Goal: Task Accomplishment & Management: Manage account settings

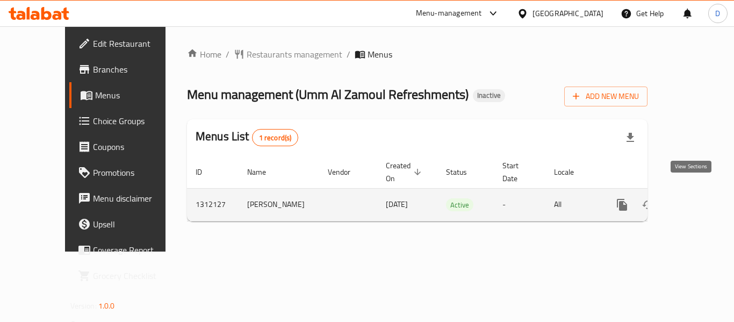
click at [694, 198] on icon "enhanced table" at bounding box center [700, 204] width 13 height 13
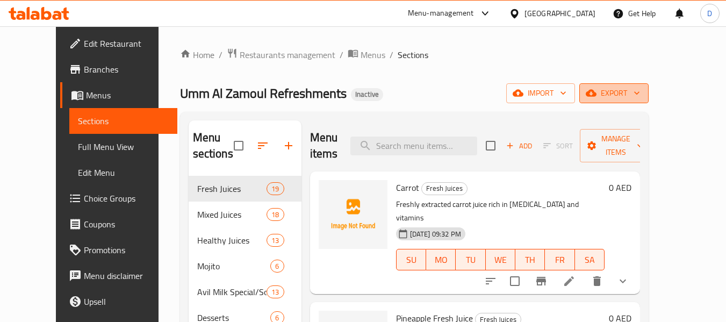
click at [640, 97] on span "export" at bounding box center [614, 93] width 52 height 13
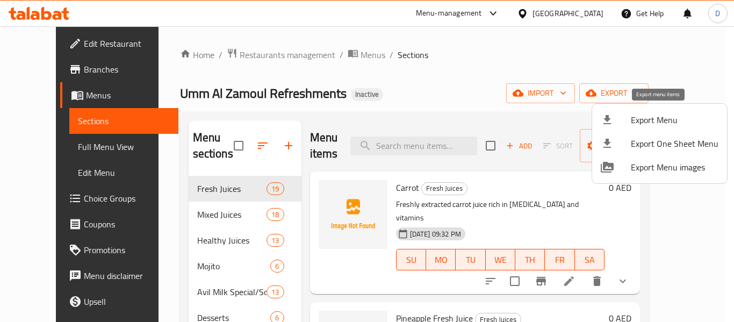
click at [662, 120] on span "Export Menu" at bounding box center [675, 119] width 88 height 13
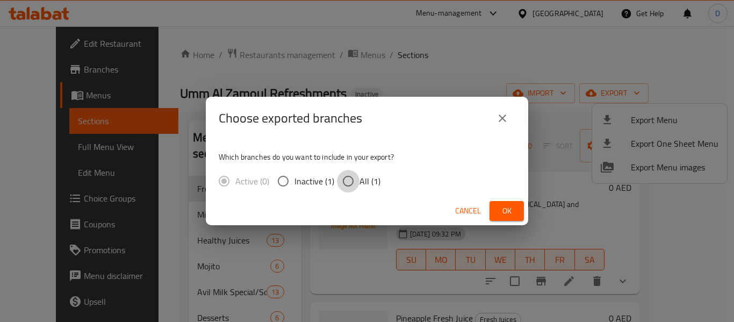
click at [358, 185] on input "All (1)" at bounding box center [348, 181] width 23 height 23
radio input "true"
click at [505, 211] on span "Ok" at bounding box center [506, 210] width 17 height 13
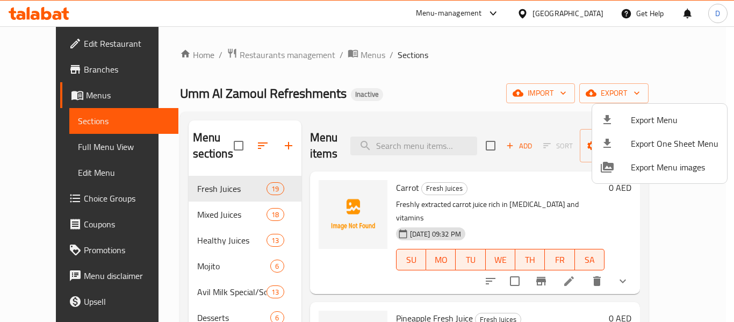
click at [83, 149] on div at bounding box center [367, 161] width 734 height 322
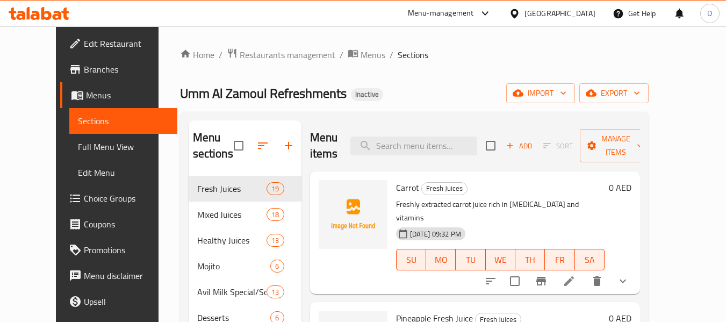
click at [83, 149] on span "Full Menu View" at bounding box center [123, 146] width 91 height 13
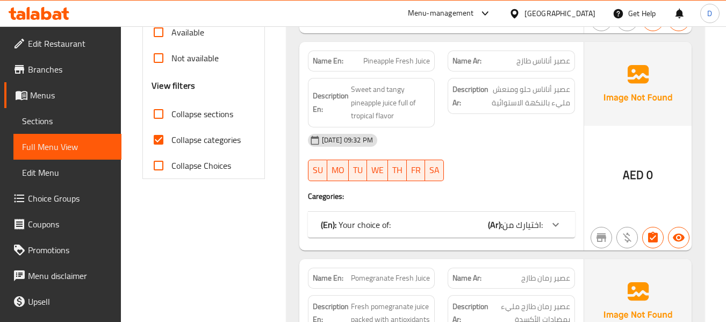
scroll to position [376, 0]
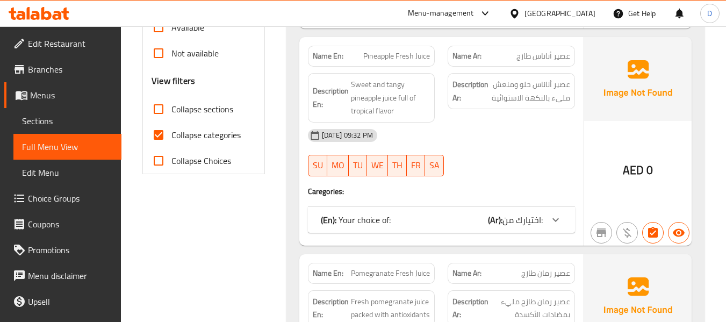
click at [165, 148] on input "Collapse categories" at bounding box center [159, 135] width 26 height 26
checkbox input "false"
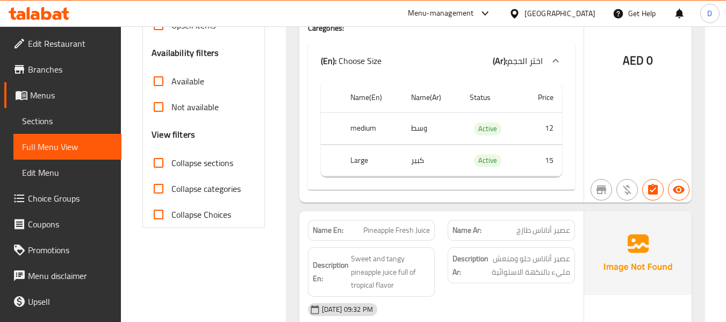
scroll to position [269, 0]
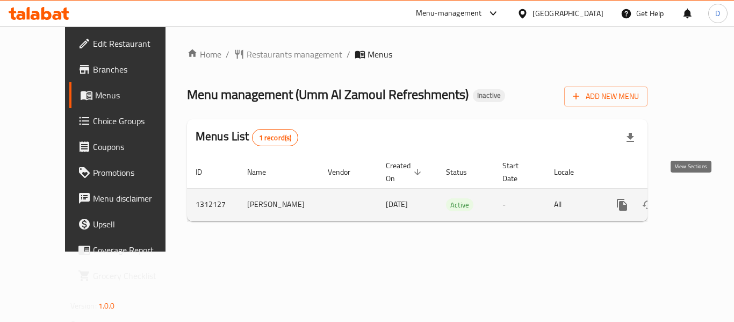
click at [694, 198] on icon "enhanced table" at bounding box center [700, 204] width 13 height 13
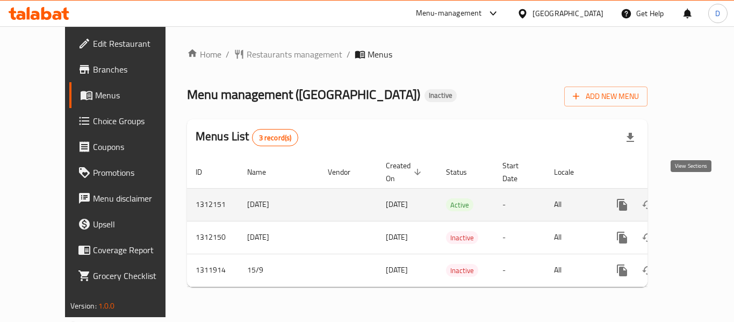
click at [687, 193] on link "enhanced table" at bounding box center [700, 205] width 26 height 26
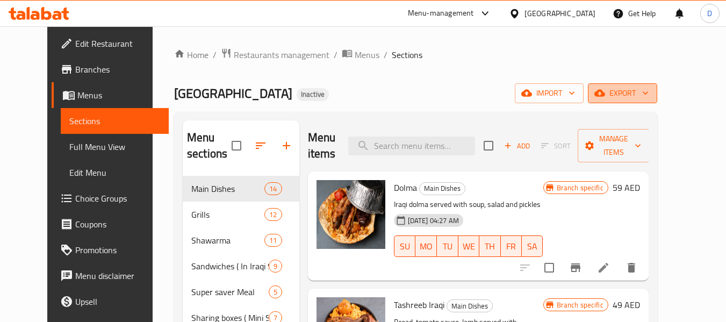
click at [649, 94] on span "export" at bounding box center [623, 93] width 52 height 13
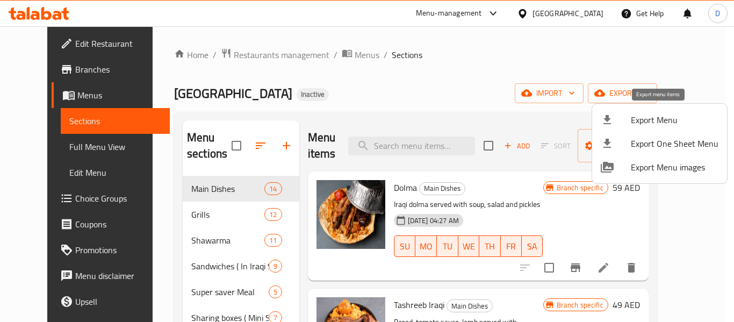
click at [672, 116] on span "Export Menu" at bounding box center [675, 119] width 88 height 13
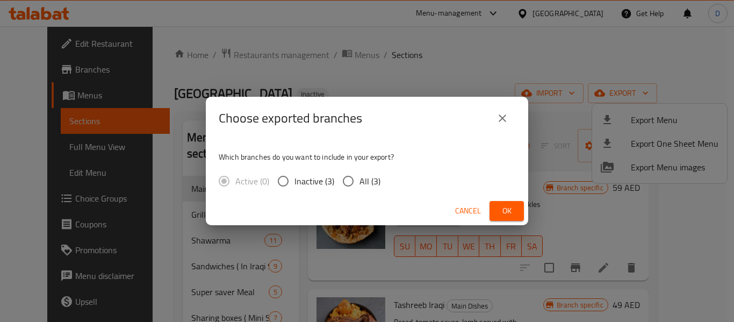
click at [352, 177] on input "All (3)" at bounding box center [348, 181] width 23 height 23
radio input "true"
click at [520, 213] on button "Ok" at bounding box center [507, 211] width 34 height 20
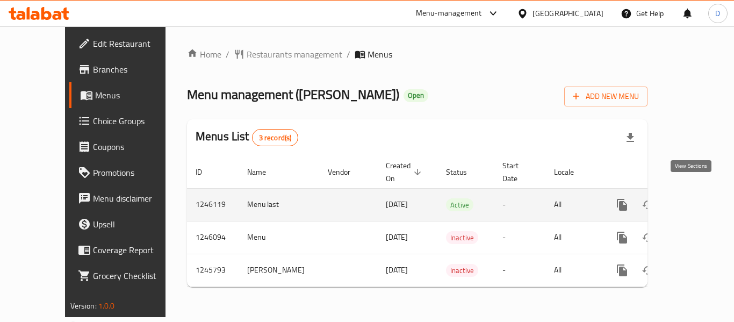
click at [694, 198] on icon "enhanced table" at bounding box center [700, 204] width 13 height 13
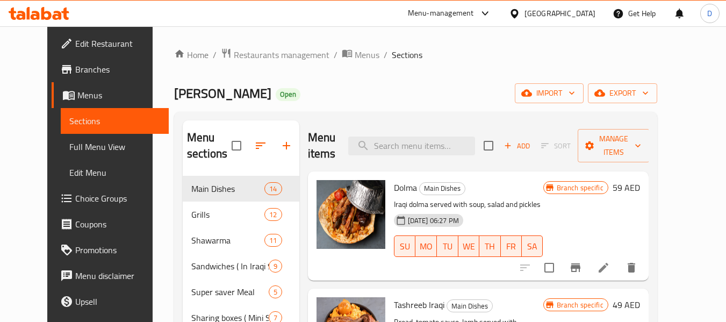
click at [76, 46] on span "Edit Restaurant" at bounding box center [117, 43] width 85 height 13
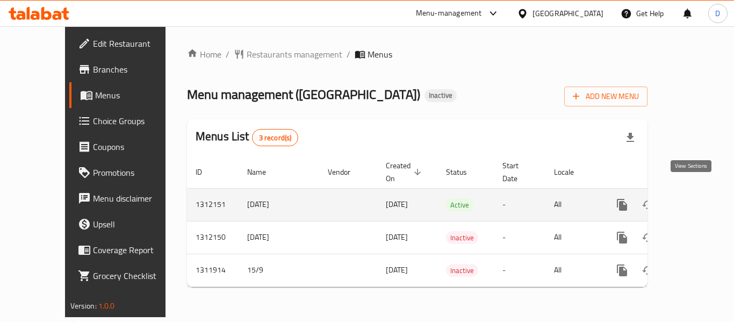
click at [695, 200] on icon "enhanced table" at bounding box center [700, 205] width 10 height 10
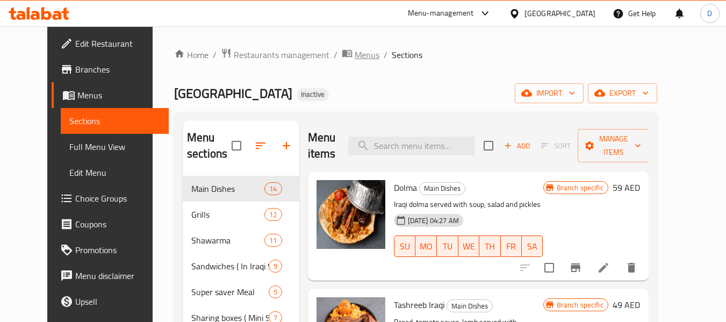
click at [355, 59] on span "Menus" at bounding box center [367, 54] width 25 height 13
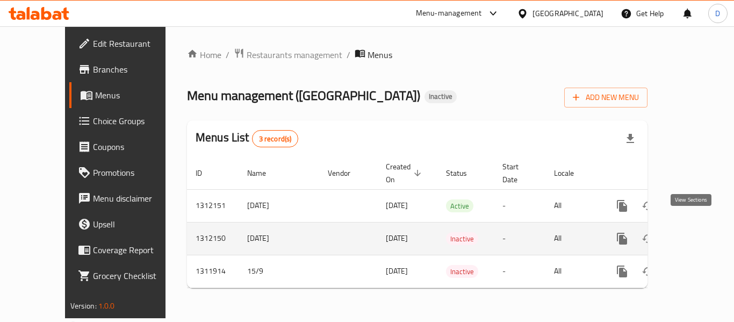
click at [694, 232] on icon "enhanced table" at bounding box center [700, 238] width 13 height 13
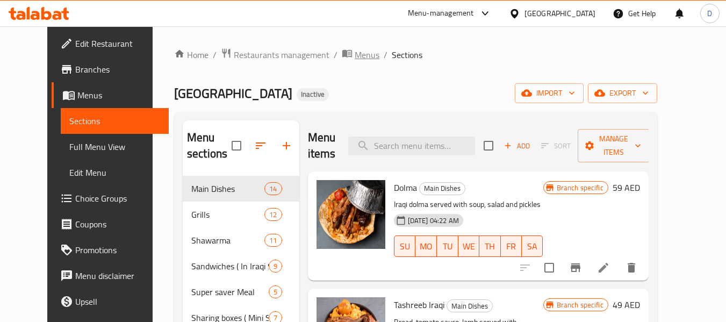
click at [355, 59] on span "Menus" at bounding box center [367, 54] width 25 height 13
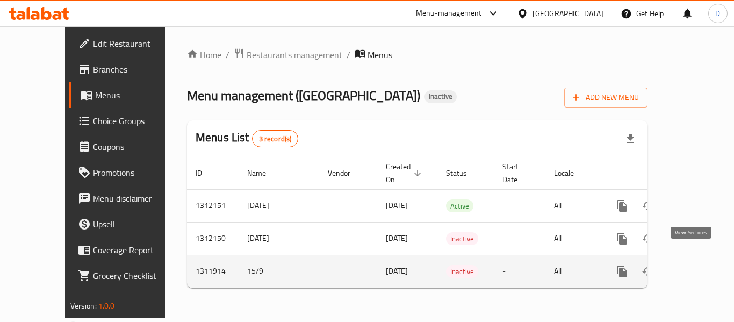
click at [694, 265] on icon "enhanced table" at bounding box center [700, 271] width 13 height 13
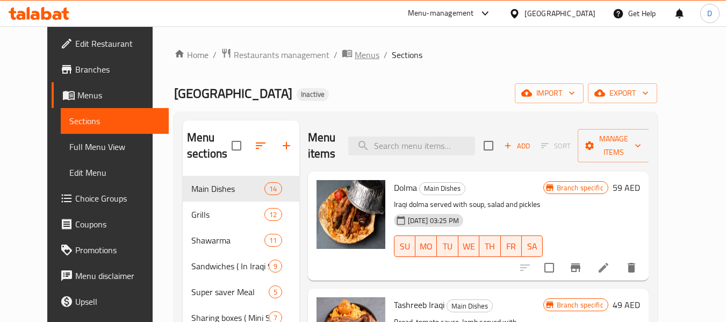
click at [355, 59] on span "Menus" at bounding box center [367, 54] width 25 height 13
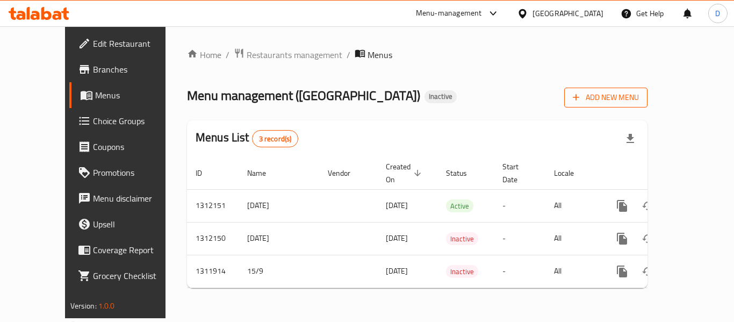
click at [639, 96] on span "Add New Menu" at bounding box center [606, 97] width 66 height 13
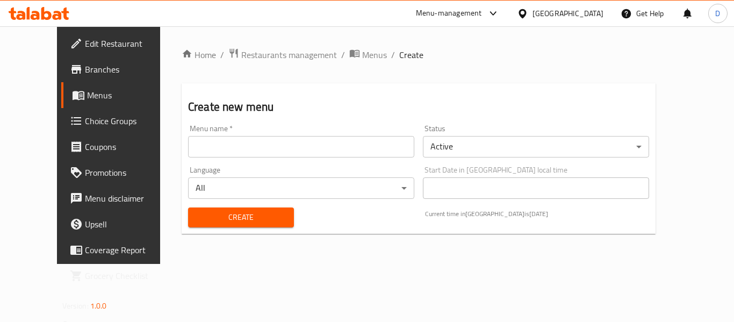
click at [330, 151] on input "text" at bounding box center [301, 147] width 226 height 22
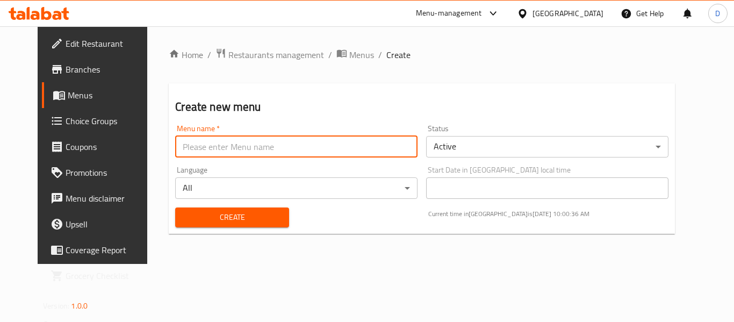
type input "Menu"
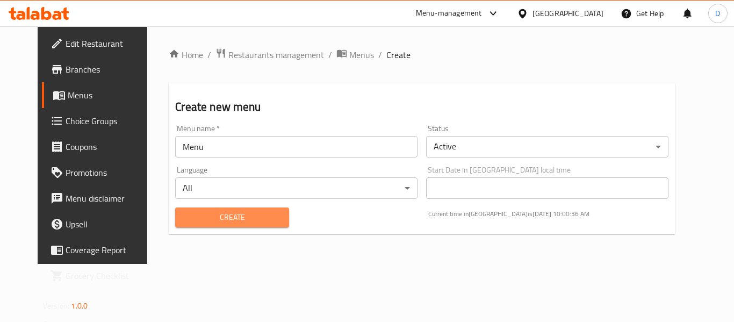
click at [245, 222] on span "Create" at bounding box center [232, 217] width 96 height 13
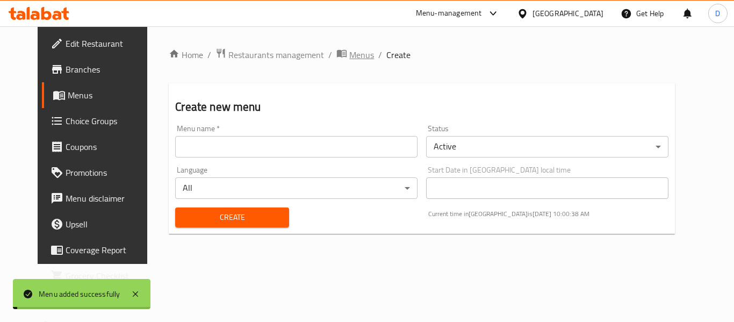
click at [349, 53] on span "Menus" at bounding box center [361, 54] width 25 height 13
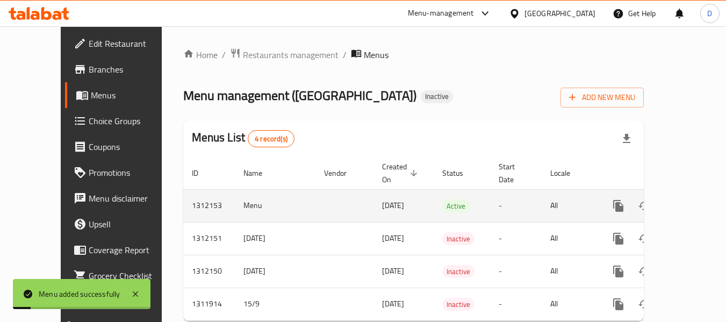
click at [690, 199] on icon "enhanced table" at bounding box center [696, 205] width 13 height 13
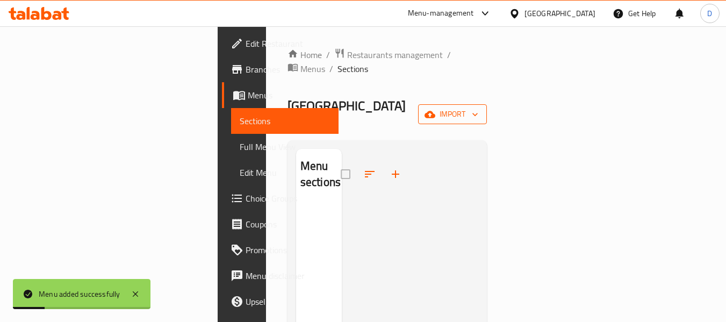
click at [479, 108] on span "import" at bounding box center [453, 114] width 52 height 13
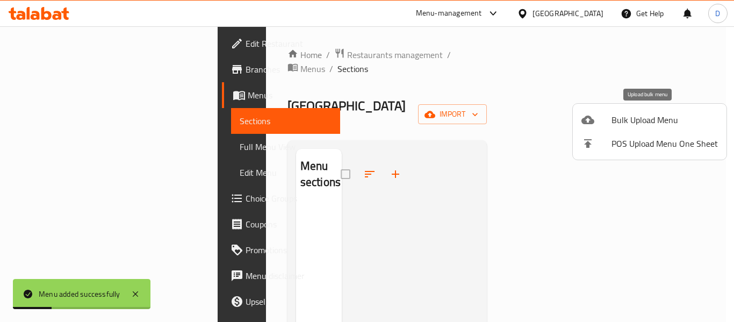
click at [656, 118] on span "Bulk Upload Menu" at bounding box center [665, 119] width 106 height 13
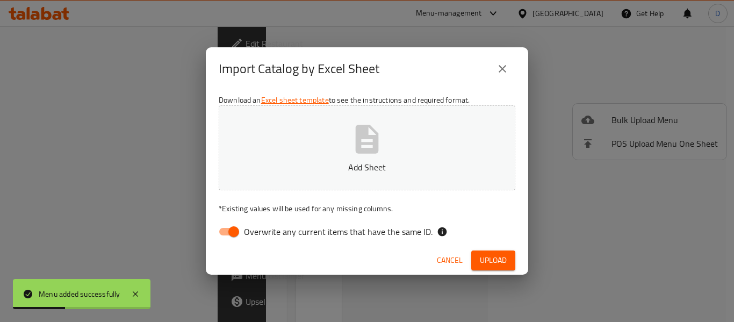
click at [295, 229] on span "Overwrite any current items that have the same ID." at bounding box center [338, 231] width 189 height 13
click at [265, 229] on input "Overwrite any current items that have the same ID." at bounding box center [233, 232] width 61 height 20
checkbox input "false"
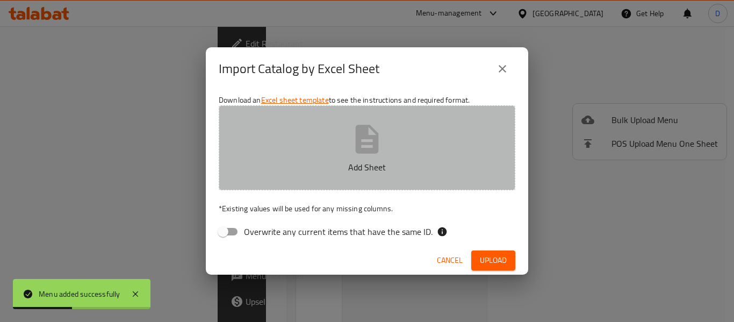
click at [318, 143] on button "Add Sheet" at bounding box center [367, 147] width 297 height 85
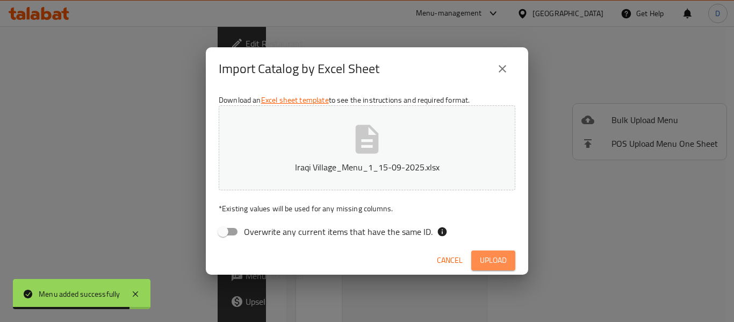
click at [484, 261] on span "Upload" at bounding box center [493, 260] width 27 height 13
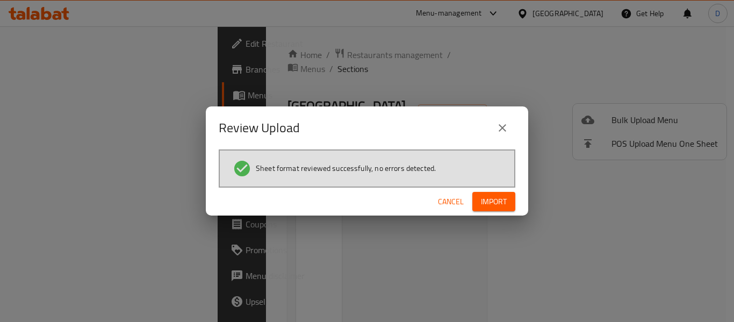
click at [488, 204] on span "Import" at bounding box center [494, 201] width 26 height 13
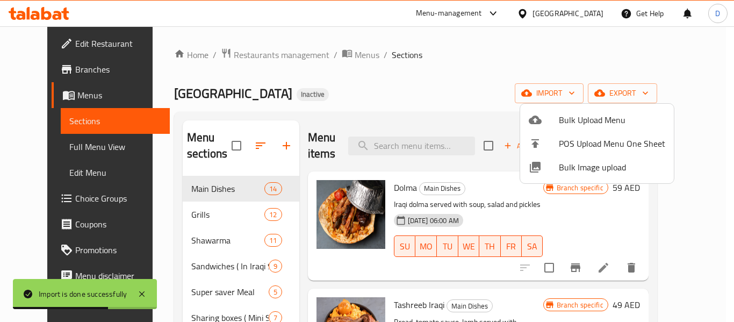
click at [340, 56] on div at bounding box center [367, 161] width 734 height 322
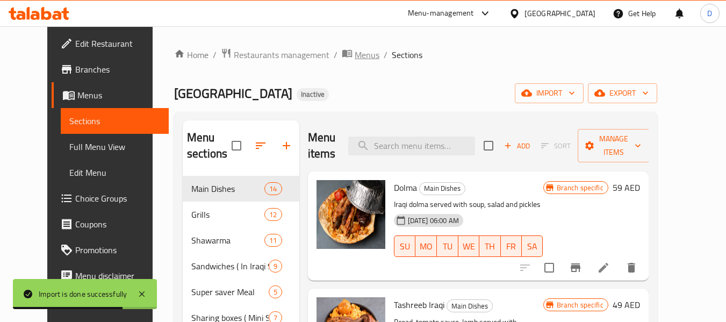
click at [355, 56] on span "Menus" at bounding box center [367, 54] width 25 height 13
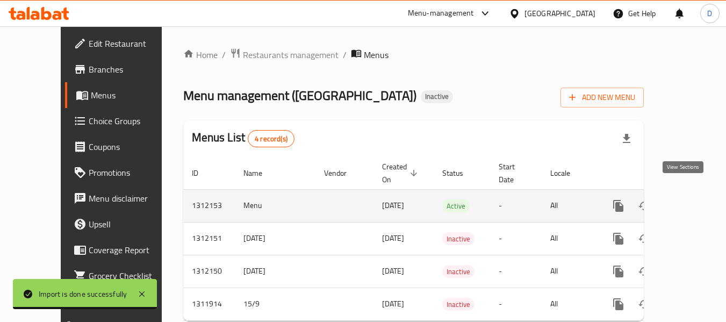
click at [691, 201] on icon "enhanced table" at bounding box center [696, 206] width 10 height 10
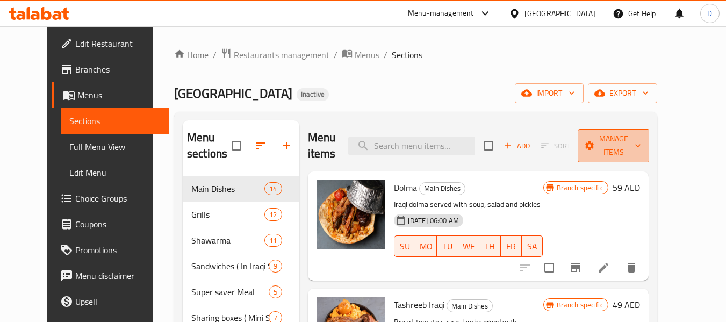
click at [641, 152] on span "Manage items" at bounding box center [614, 145] width 55 height 27
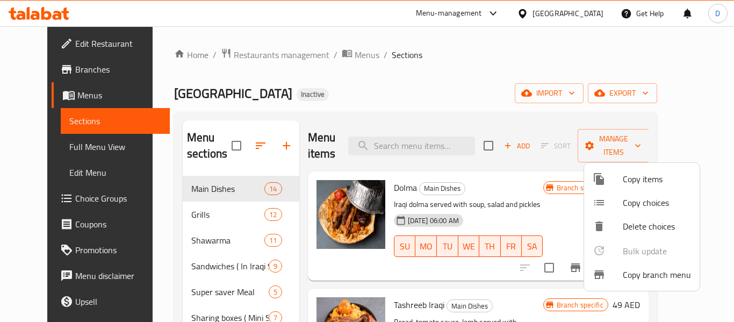
click at [653, 275] on span "Copy branch menu" at bounding box center [657, 274] width 68 height 13
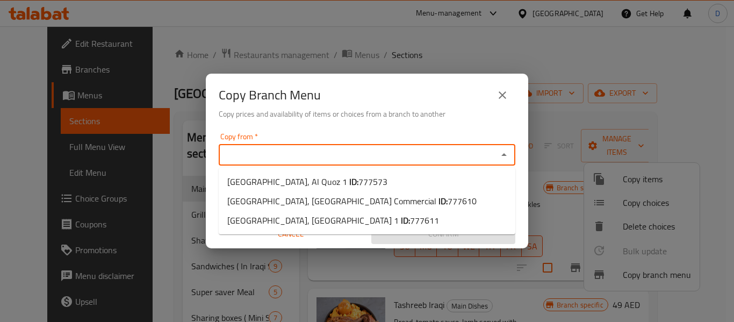
click at [403, 155] on input "Copy from   *" at bounding box center [358, 154] width 273 height 15
click at [405, 185] on li "[GEOGRAPHIC_DATA], Al Quoz 1 ID: 777573" at bounding box center [367, 181] width 297 height 19
type input "[GEOGRAPHIC_DATA], Al Quoz 1"
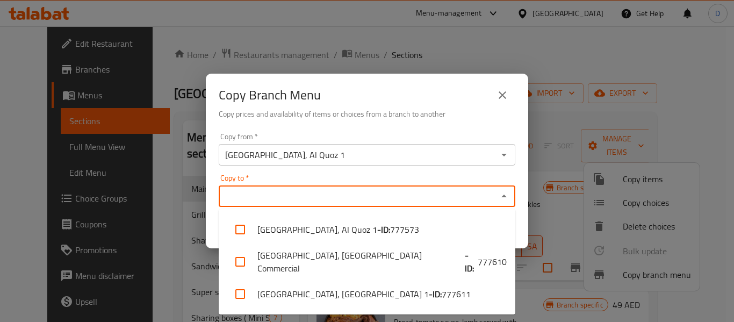
click at [406, 197] on input "Copy to   *" at bounding box center [358, 196] width 273 height 15
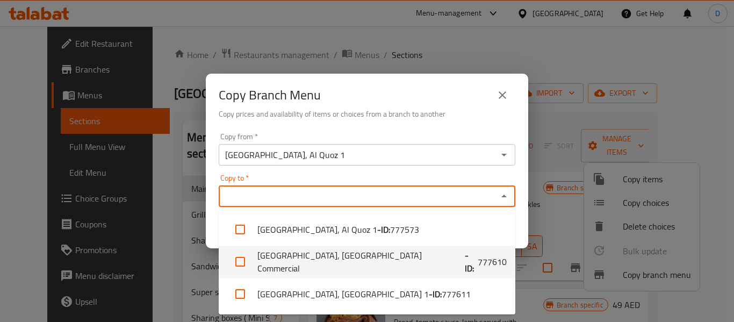
click at [478, 265] on span "777610" at bounding box center [492, 261] width 29 height 13
checkbox input "true"
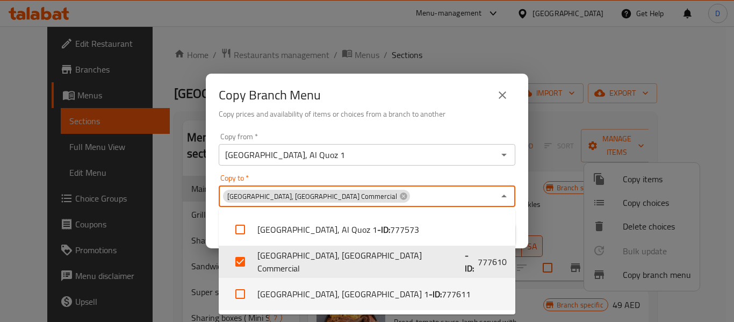
click at [416, 289] on li "[GEOGRAPHIC_DATA] 1 - ID: 777611" at bounding box center [367, 294] width 297 height 32
checkbox input "true"
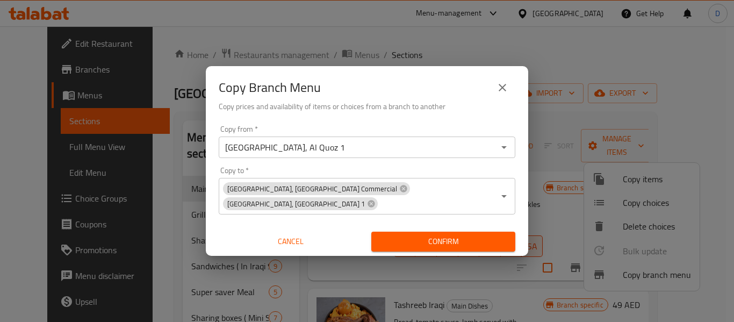
click at [454, 129] on div "Copy from   * [GEOGRAPHIC_DATA], Al Quoz 1 Copy from * Copy to   * [GEOGRAPHIC_…" at bounding box center [367, 188] width 323 height 135
click at [445, 241] on button "Confirm" at bounding box center [444, 242] width 144 height 20
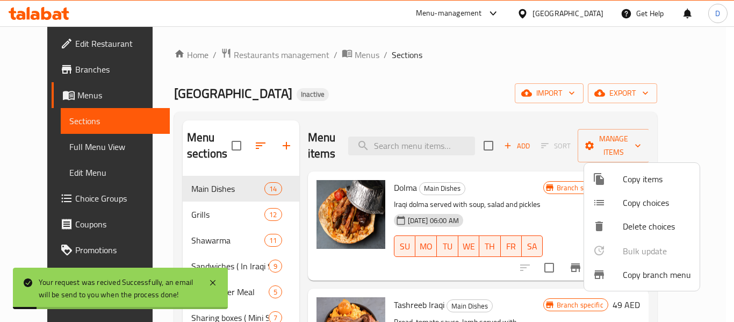
click at [397, 95] on div at bounding box center [367, 161] width 734 height 322
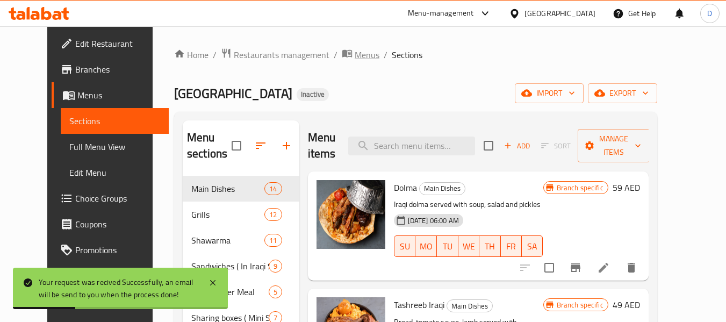
click at [355, 57] on span "Menus" at bounding box center [367, 54] width 25 height 13
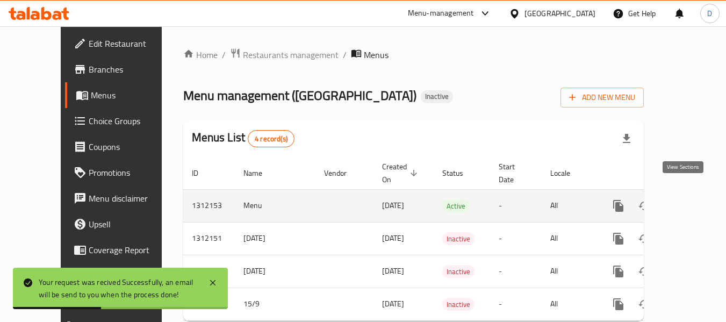
click at [690, 199] on icon "enhanced table" at bounding box center [696, 205] width 13 height 13
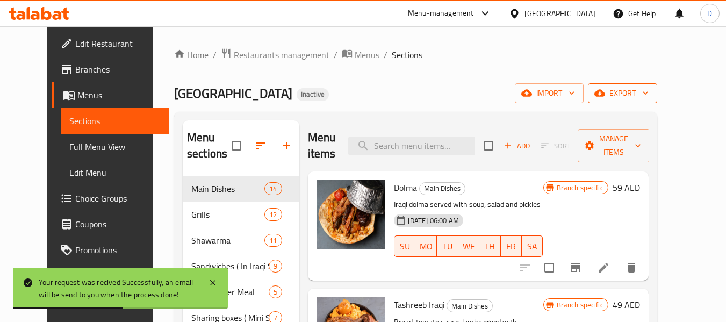
click at [649, 95] on span "export" at bounding box center [623, 93] width 52 height 13
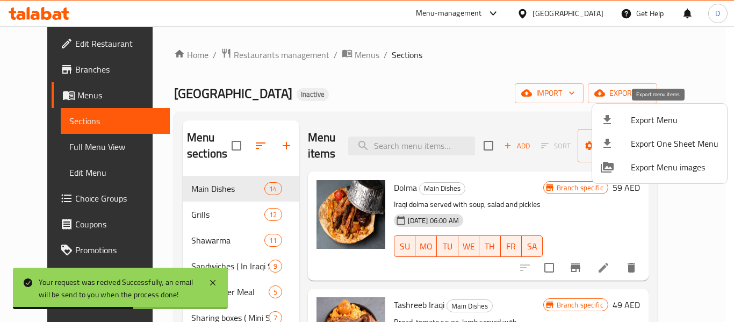
click at [656, 120] on span "Export Menu" at bounding box center [675, 119] width 88 height 13
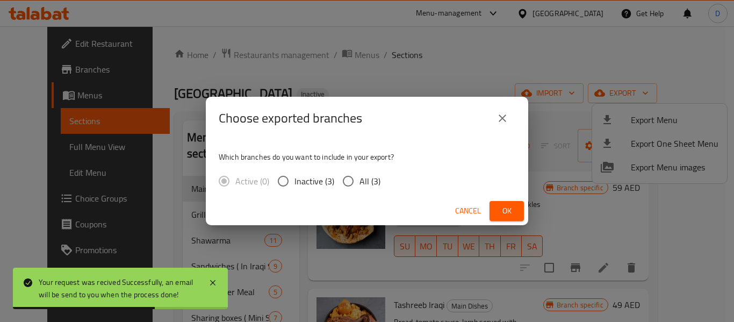
click at [375, 177] on span "All (3)" at bounding box center [370, 181] width 21 height 13
click at [360, 177] on input "All (3)" at bounding box center [348, 181] width 23 height 23
radio input "true"
click at [512, 216] on span "Ok" at bounding box center [506, 210] width 17 height 13
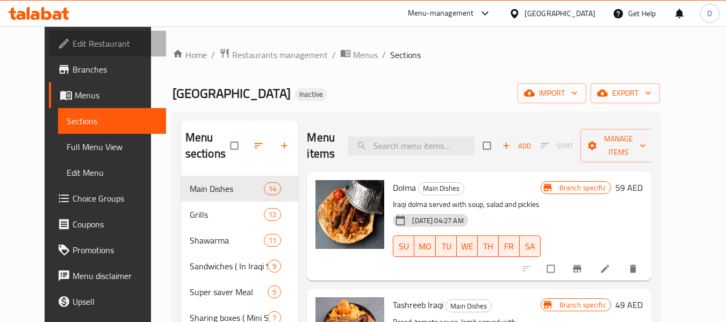
click at [73, 46] on span "Edit Restaurant" at bounding box center [115, 43] width 85 height 13
